Goal: Task Accomplishment & Management: Manage account settings

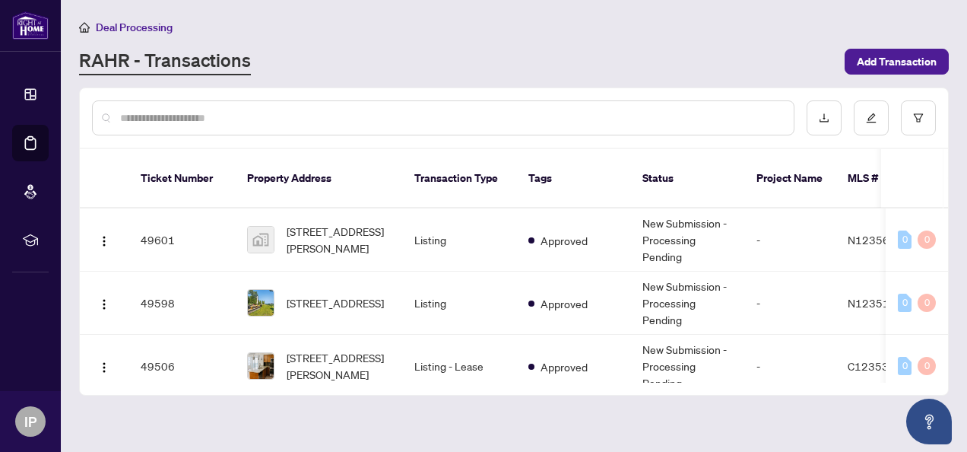
scroll to position [82, 0]
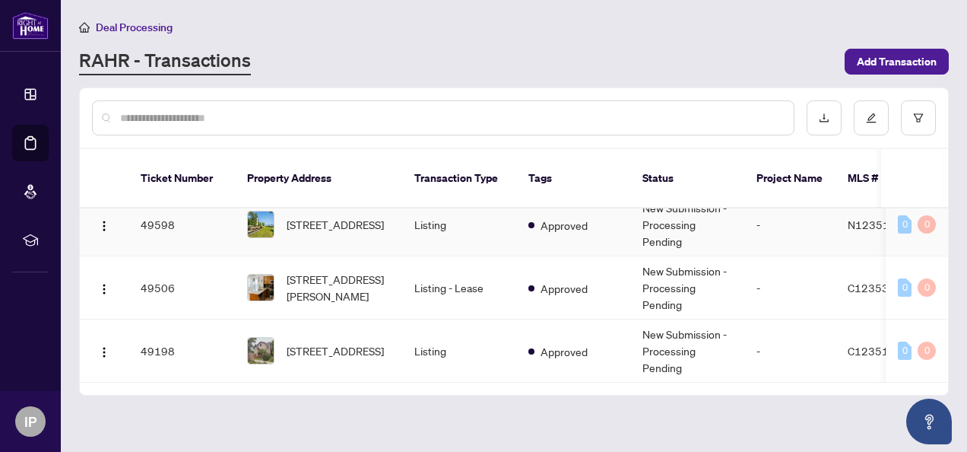
scroll to position [82, 0]
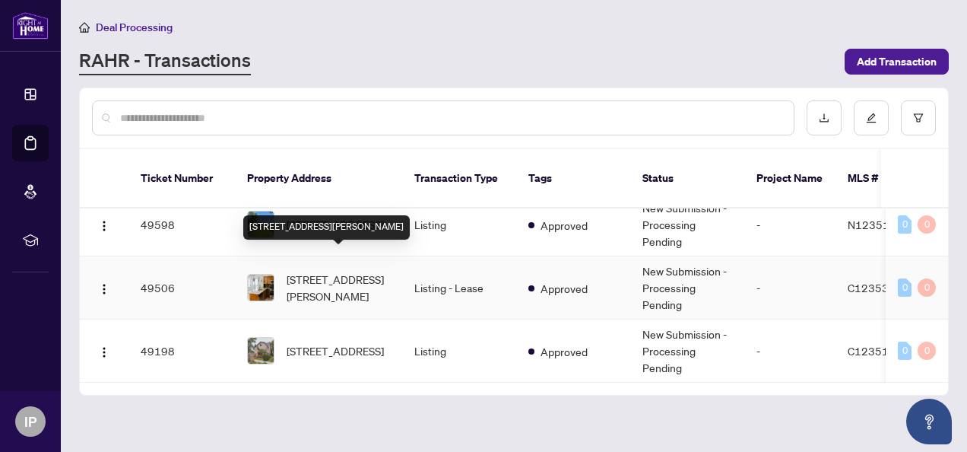
click at [346, 271] on span "[STREET_ADDRESS][PERSON_NAME]" at bounding box center [338, 287] width 103 height 33
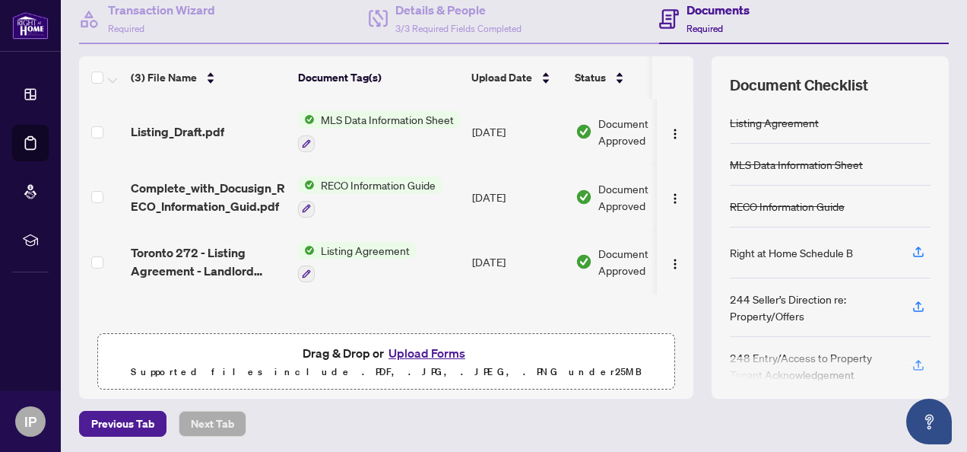
scroll to position [205, 0]
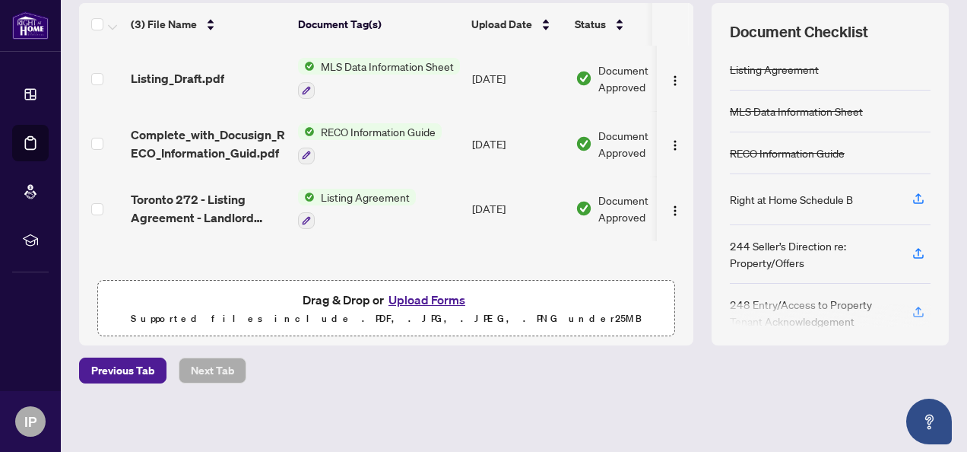
click at [371, 341] on div "(3) File Name Document Tag(s) Upload Date Status Listing_Draft.pdf MLS Data Inf…" at bounding box center [386, 174] width 614 height 342
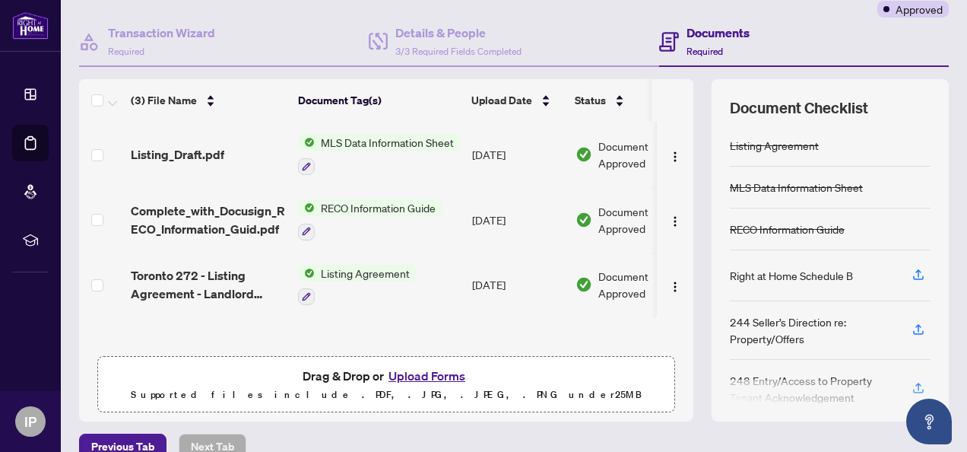
scroll to position [0, 0]
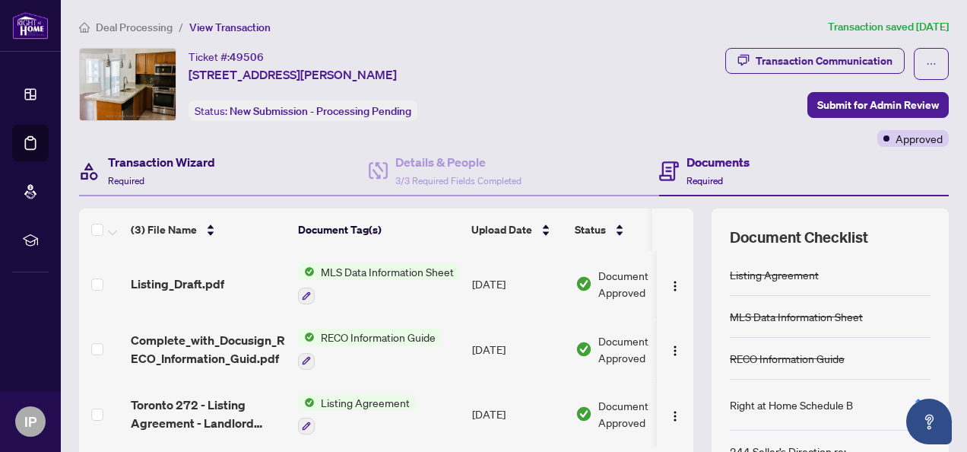
click at [132, 158] on h4 "Transaction Wizard" at bounding box center [161, 162] width 107 height 18
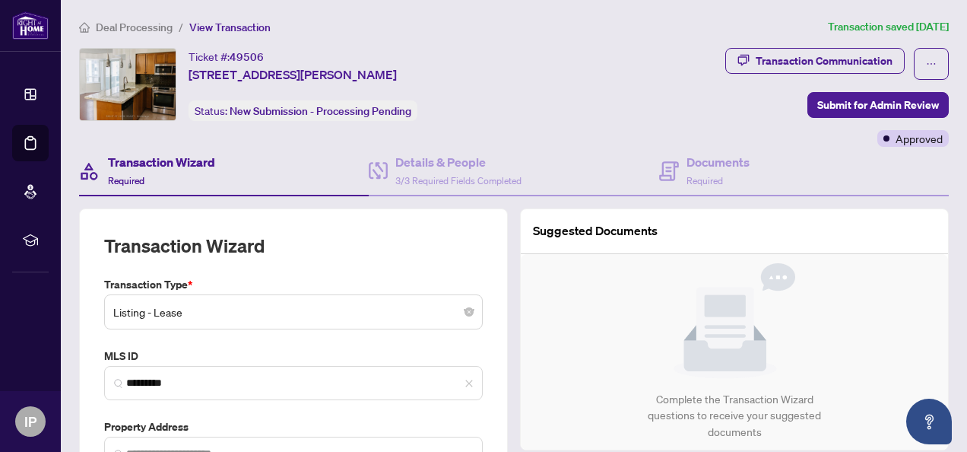
type input "**********"
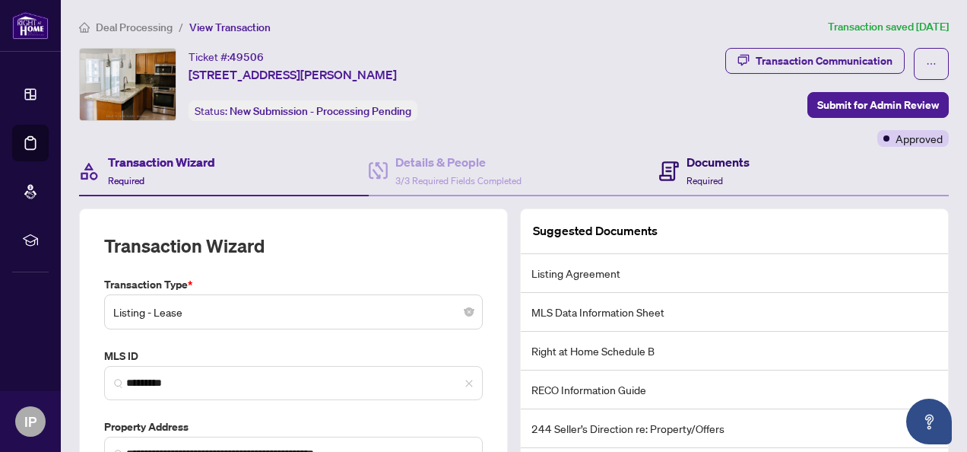
click at [713, 175] on span "Required" at bounding box center [705, 180] width 37 height 11
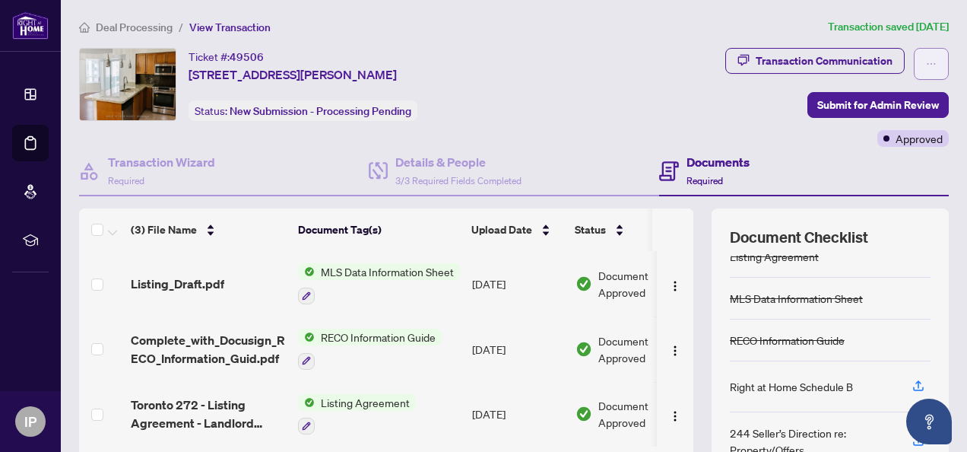
click at [926, 59] on icon "ellipsis" at bounding box center [931, 64] width 11 height 11
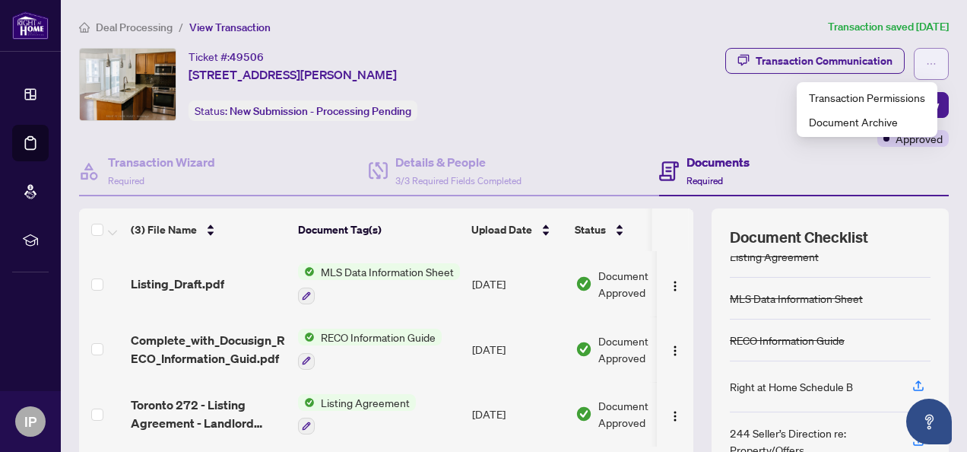
click at [934, 61] on button "button" at bounding box center [931, 64] width 35 height 32
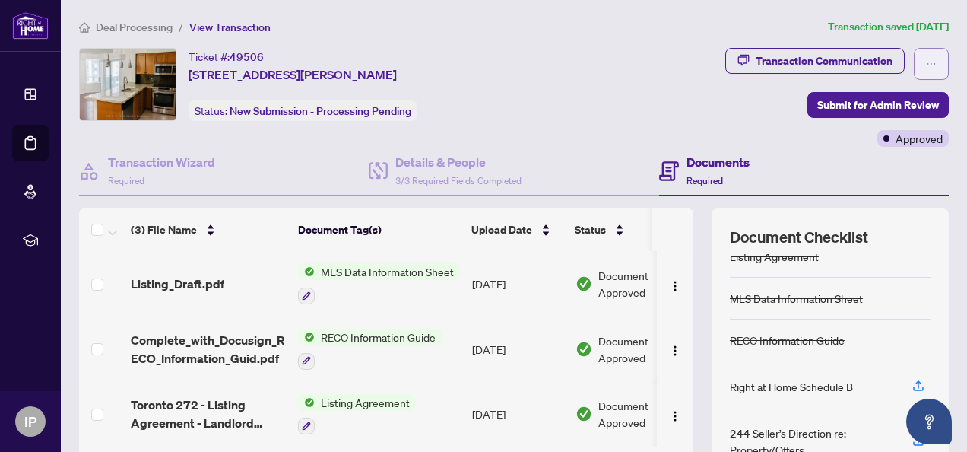
click at [931, 62] on button "button" at bounding box center [931, 64] width 35 height 32
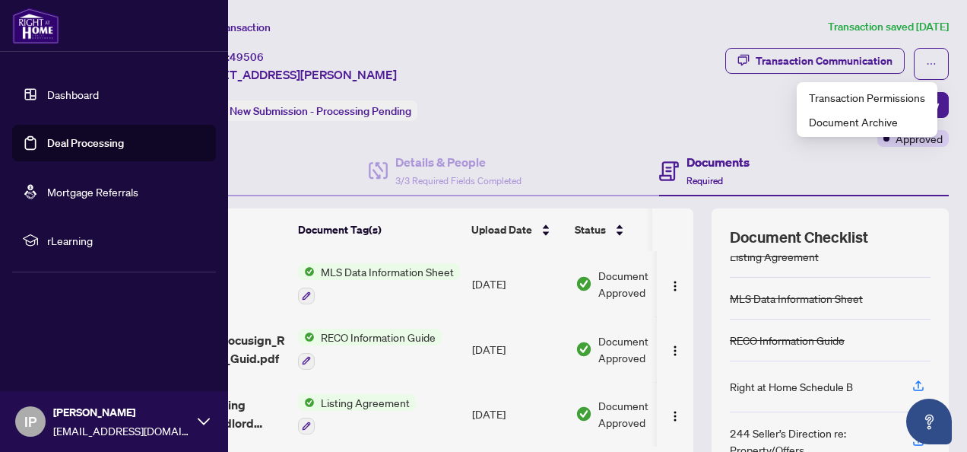
drag, startPoint x: 97, startPoint y: 141, endPoint x: 143, endPoint y: 142, distance: 45.6
click at [97, 141] on link "Deal Processing" at bounding box center [85, 143] width 77 height 14
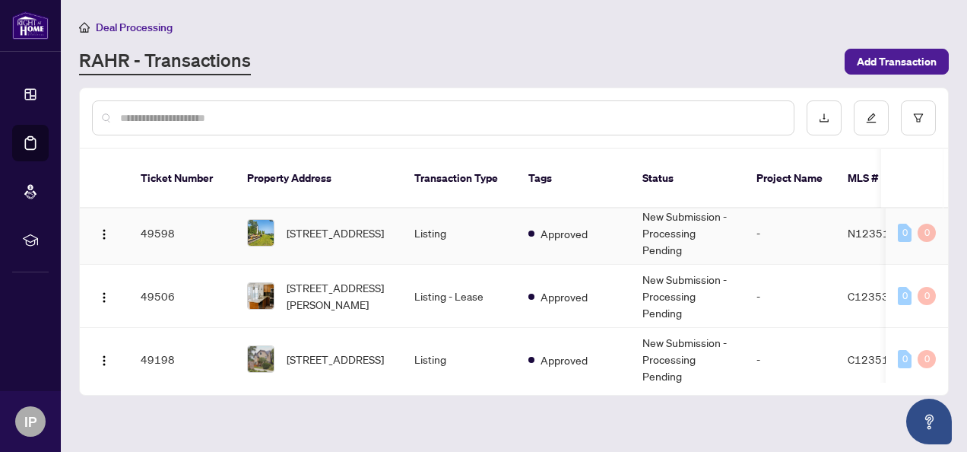
scroll to position [82, 0]
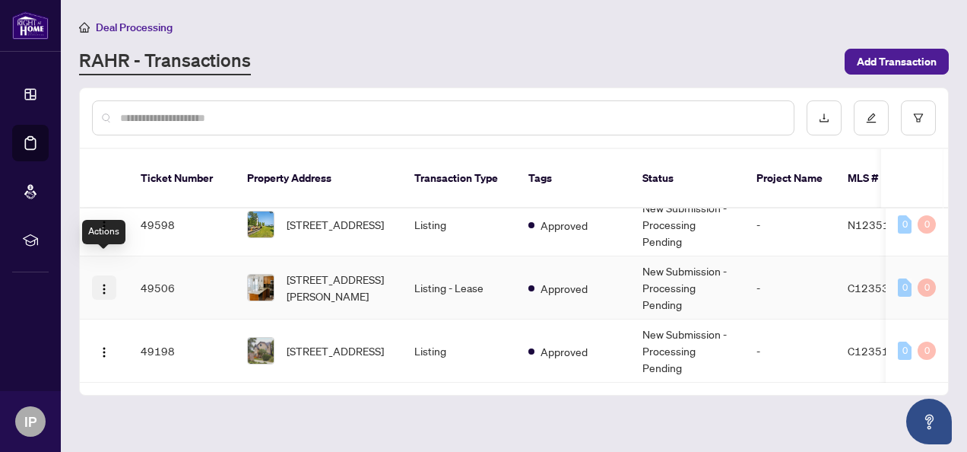
click at [100, 283] on img "button" at bounding box center [104, 289] width 12 height 12
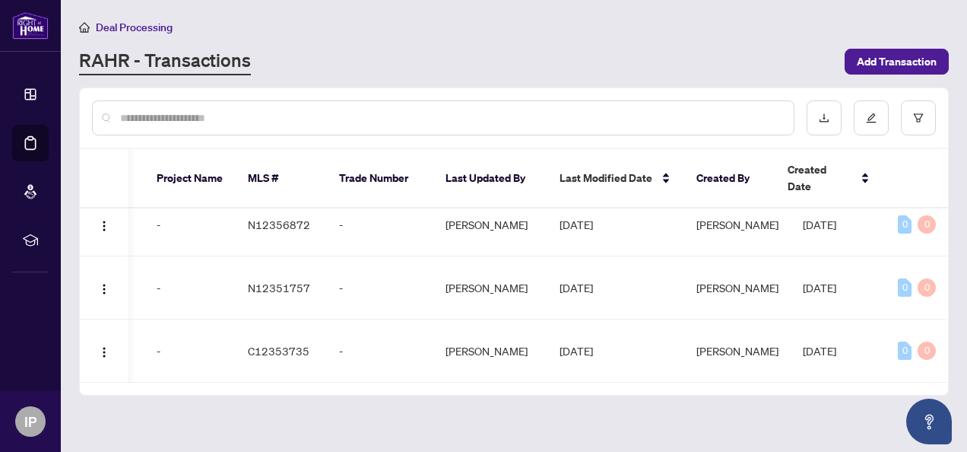
scroll to position [0, 600]
